Goal: Transaction & Acquisition: Subscribe to service/newsletter

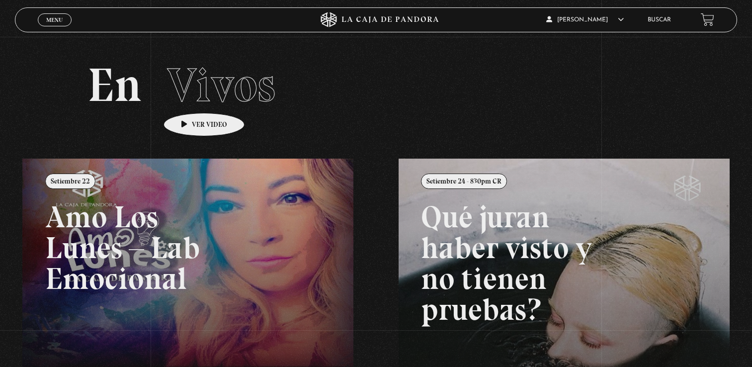
scroll to position [99, 0]
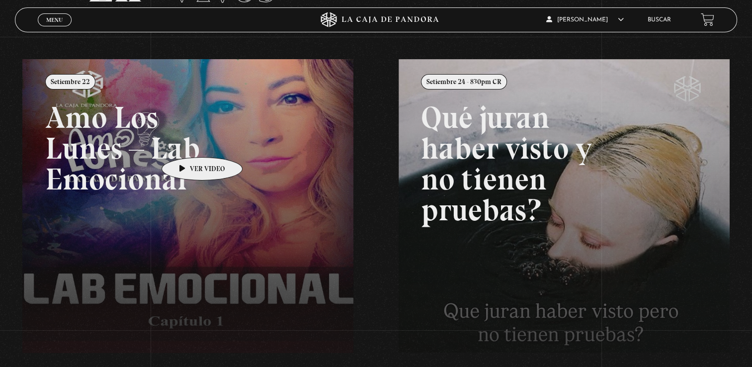
click at [187, 144] on link at bounding box center [398, 242] width 752 height 367
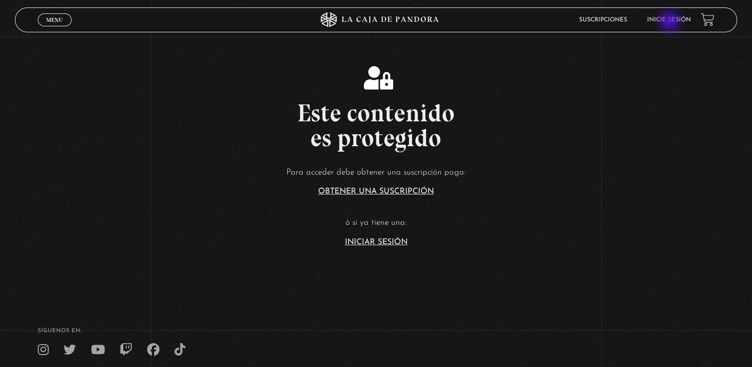
click at [671, 22] on link "Inicie sesión" at bounding box center [669, 20] width 44 height 6
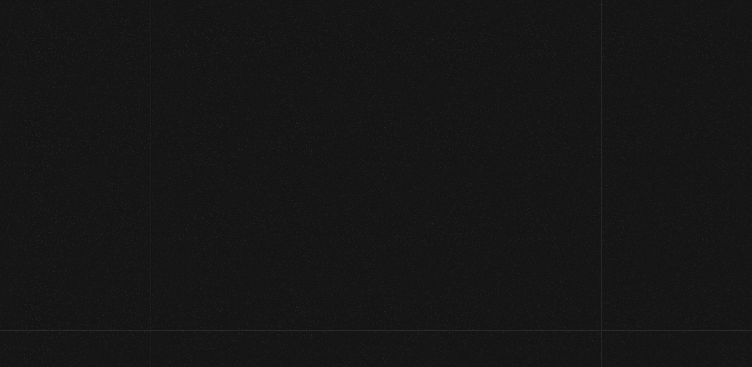
type input "machoporras43@gmail.com"
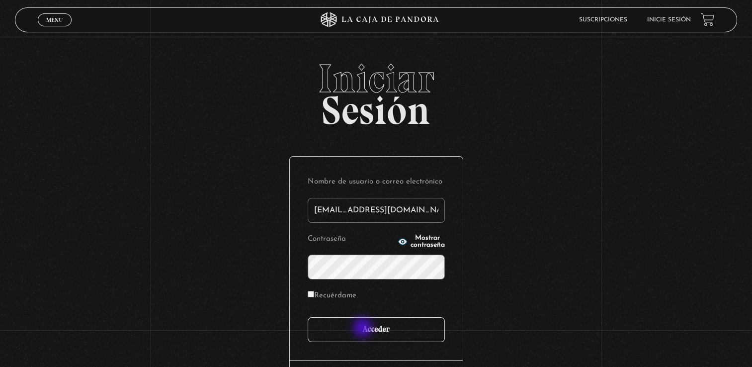
click at [364, 329] on input "Acceder" at bounding box center [376, 329] width 137 height 25
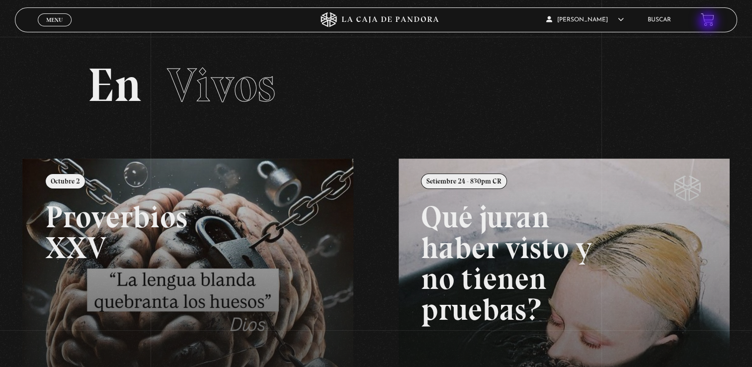
click at [709, 22] on link at bounding box center [707, 19] width 13 height 13
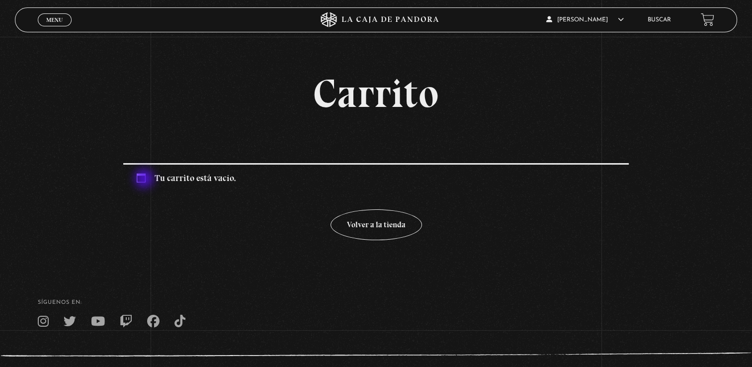
click at [145, 179] on div "Tu carrito está vacío." at bounding box center [376, 177] width 506 height 28
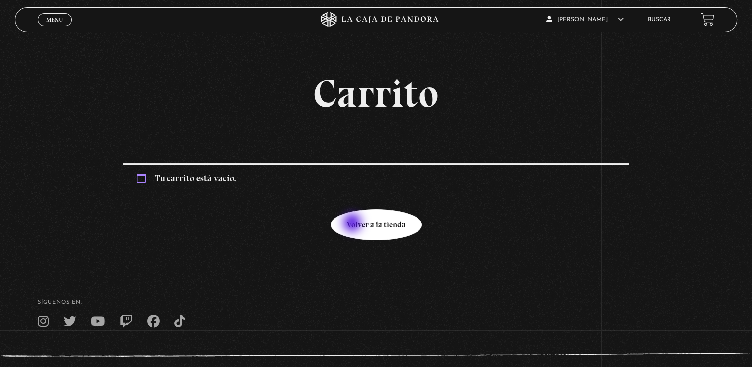
click at [353, 224] on link "Volver a la tienda" at bounding box center [376, 224] width 91 height 31
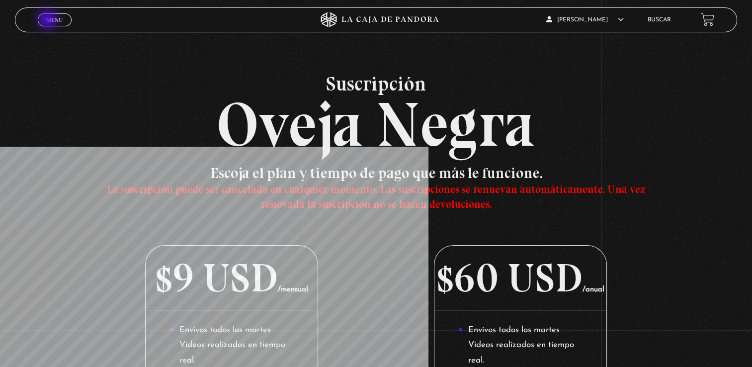
click at [50, 19] on span "Menu" at bounding box center [54, 20] width 16 height 6
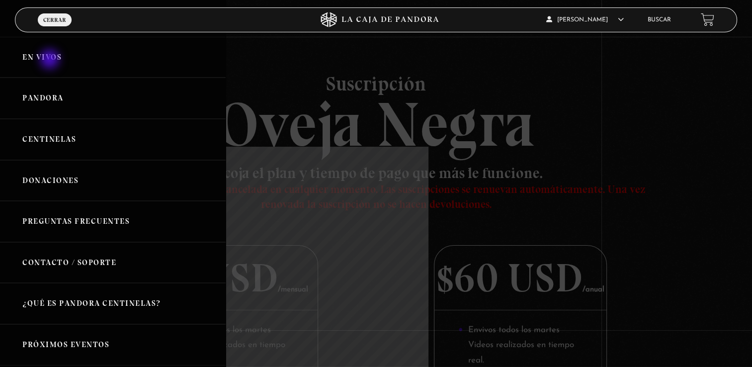
click at [51, 60] on link "En vivos" at bounding box center [113, 57] width 226 height 41
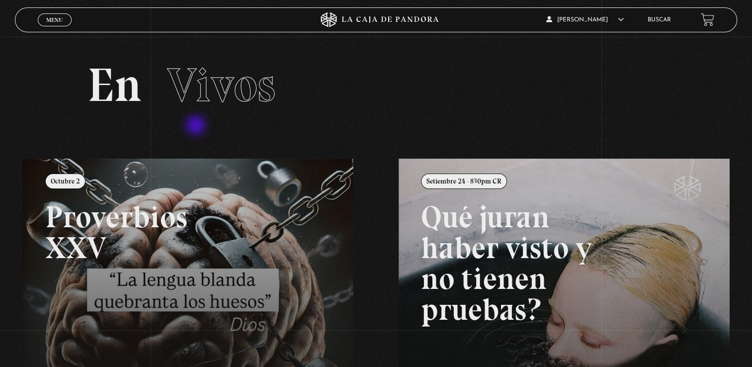
scroll to position [50, 0]
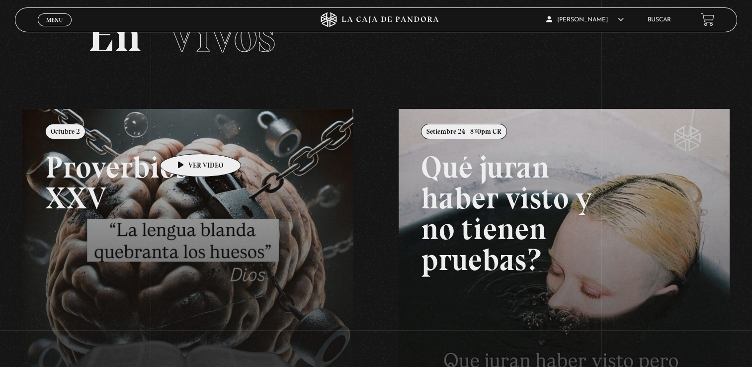
click at [185, 139] on link at bounding box center [398, 292] width 752 height 367
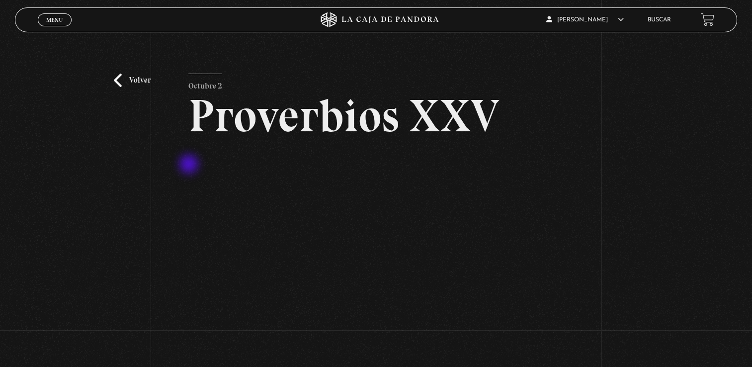
scroll to position [99, 0]
